Goal: Task Accomplishment & Management: Complete application form

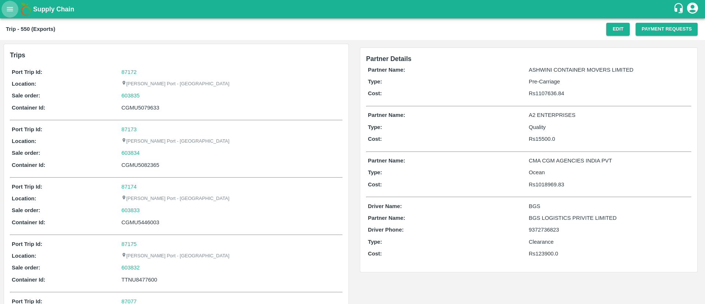
click at [10, 15] on button "open drawer" at bounding box center [9, 9] width 17 height 17
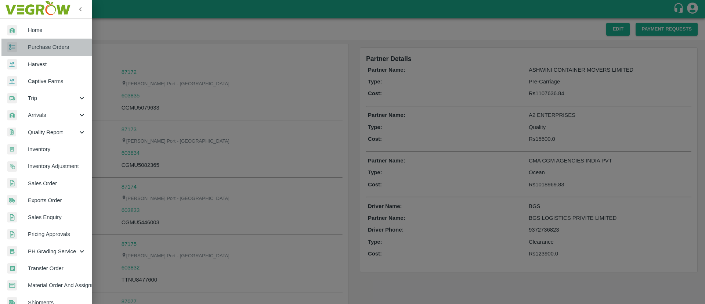
click at [46, 50] on span "Purchase Orders" at bounding box center [57, 47] width 58 height 8
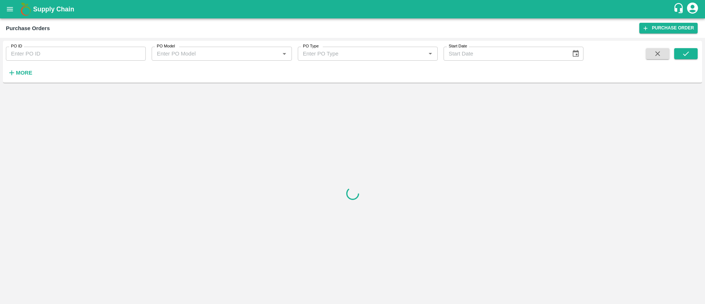
paste input "177544"
click at [46, 50] on input "177544" at bounding box center [76, 54] width 140 height 14
click at [690, 53] on icon "submit" at bounding box center [686, 54] width 8 height 8
click at [688, 52] on icon "submit" at bounding box center [686, 53] width 6 height 4
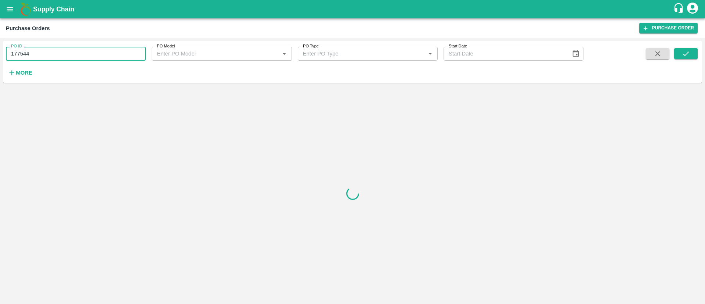
click at [70, 51] on input "177544" at bounding box center [76, 54] width 140 height 14
type input "177544"
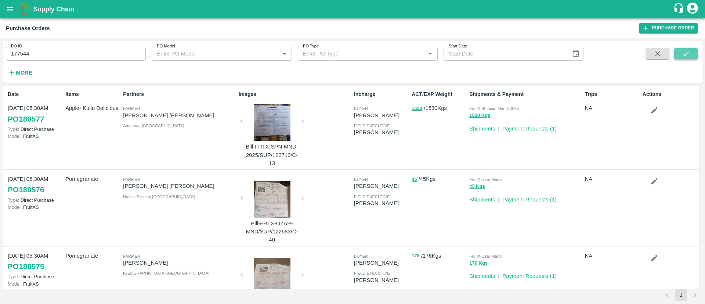
click at [679, 51] on button "submit" at bounding box center [687, 53] width 24 height 11
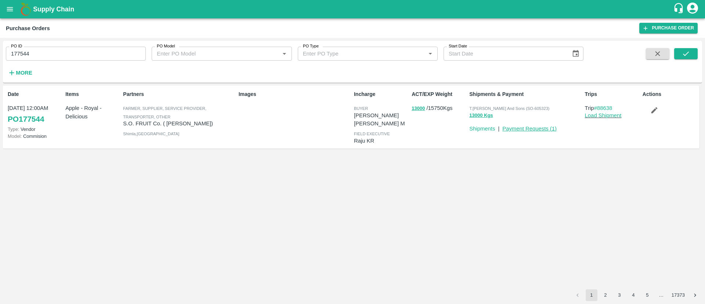
click at [525, 127] on link "Payment Requests ( 1 )" at bounding box center [530, 129] width 54 height 6
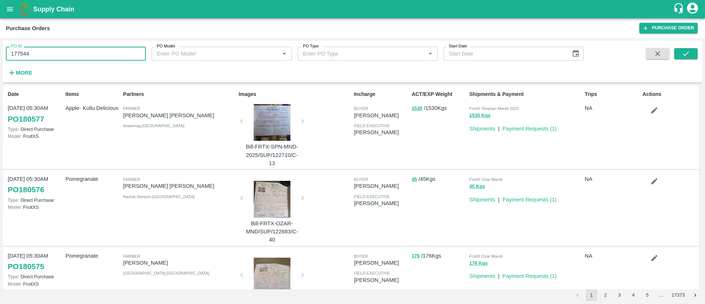
click at [108, 49] on input "177544" at bounding box center [76, 54] width 140 height 14
click at [693, 50] on button "submit" at bounding box center [687, 53] width 24 height 11
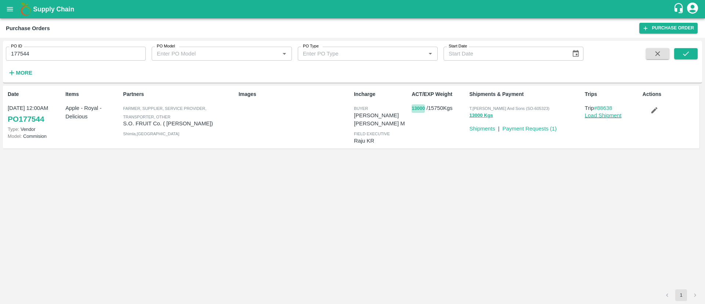
click at [419, 109] on button "13000" at bounding box center [418, 108] width 13 height 8
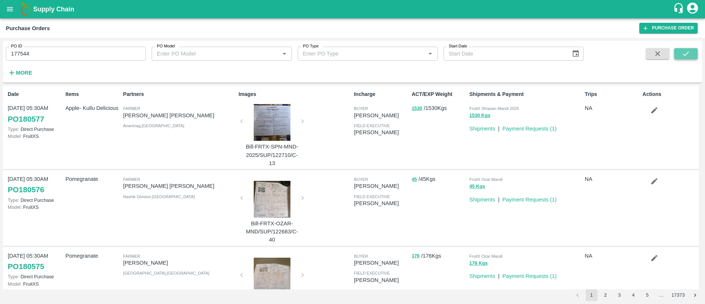
click at [686, 57] on icon "submit" at bounding box center [686, 54] width 8 height 8
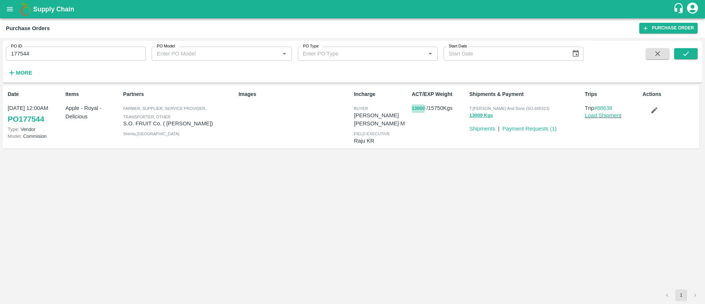
click at [418, 107] on button "13000" at bounding box center [418, 108] width 13 height 8
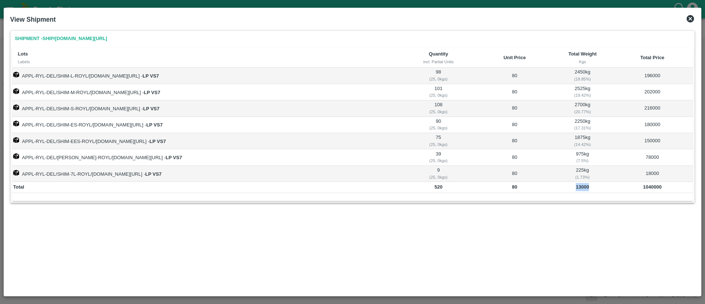
copy b "13000"
click at [582, 183] on td "13000" at bounding box center [583, 187] width 58 height 11
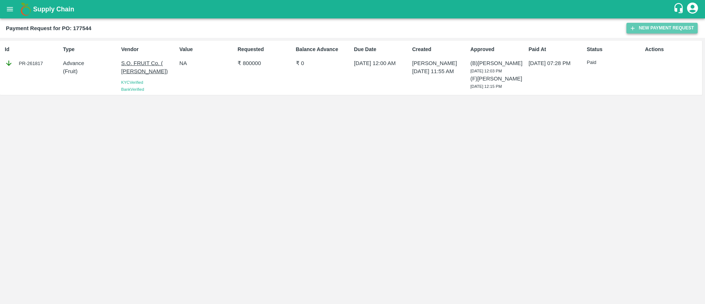
click at [655, 27] on button "New Payment Request" at bounding box center [662, 28] width 71 height 11
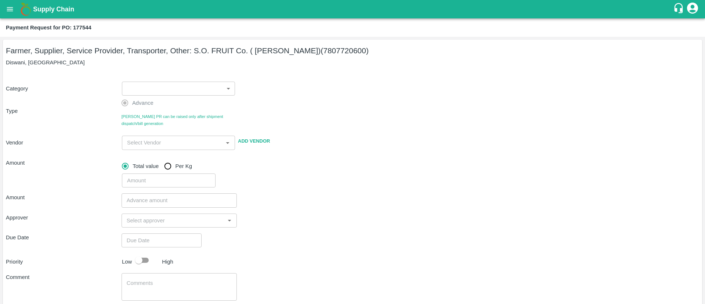
drag, startPoint x: 141, startPoint y: 80, endPoint x: 142, endPoint y: 86, distance: 5.6
click at [142, 86] on div "​ ​" at bounding box center [177, 87] width 116 height 17
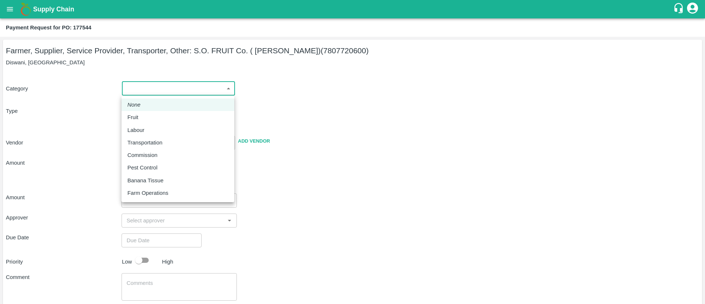
click at [142, 86] on body "Supply Chain Payment Request for PO: 177544 Farmer, Supplier, Service Provider,…" at bounding box center [352, 152] width 705 height 304
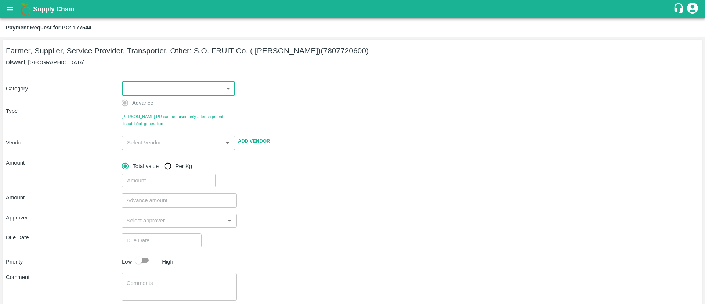
scroll to position [43, 0]
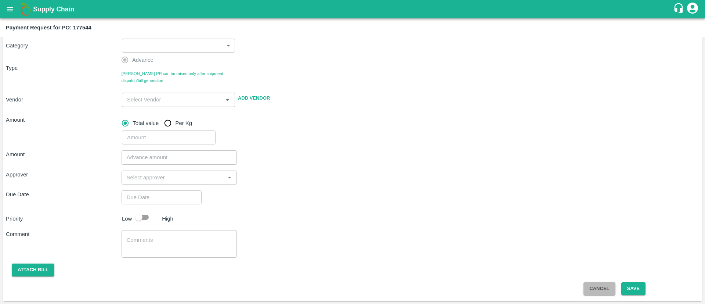
click at [601, 286] on button "Cancel" at bounding box center [600, 288] width 32 height 13
